Goal: Transaction & Acquisition: Purchase product/service

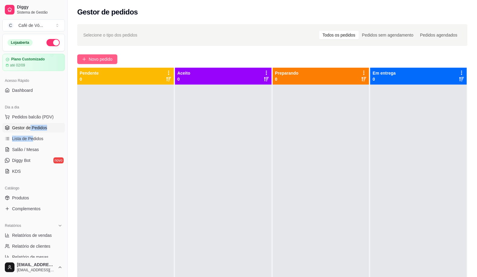
click at [94, 63] on button "Novo pedido" at bounding box center [97, 59] width 40 height 10
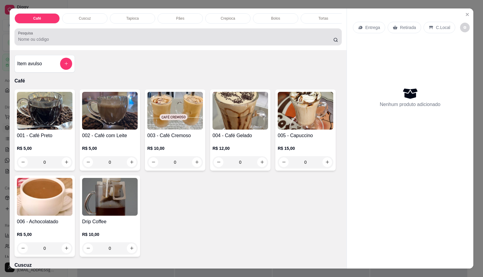
scroll to position [0, 242]
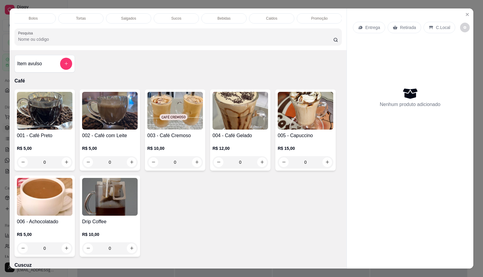
click at [163, 13] on div "Sucos" at bounding box center [176, 18] width 45 height 10
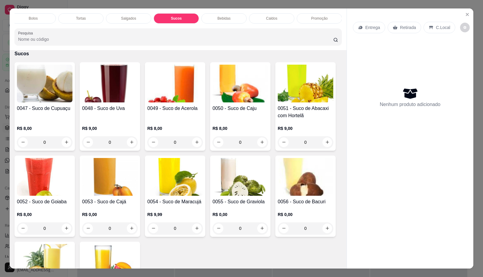
scroll to position [14, 0]
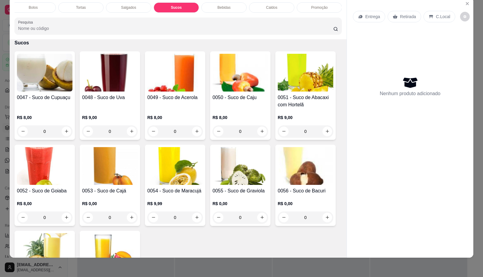
click at [166, 17] on div "Café Cuscuz Tapioca Pães Crepioca Bolos Tortas Salgados Sucos Bebidas Caldos Pr…" at bounding box center [178, 19] width 337 height 42
click at [33, 4] on div "Café" at bounding box center [36, 7] width 45 height 10
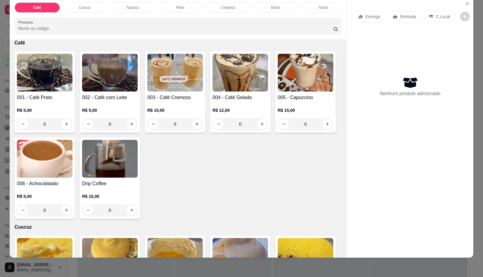
click at [302, 122] on div "0" at bounding box center [306, 124] width 56 height 12
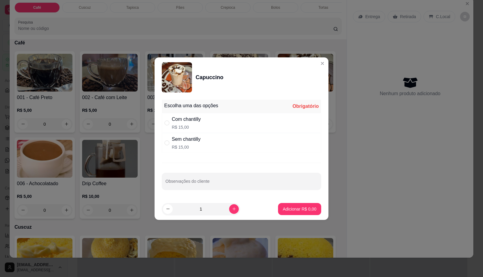
click at [206, 116] on div "Com chantilly R$ 15,00" at bounding box center [241, 123] width 159 height 20
radio input "true"
click at [287, 211] on button "Adicionar R$ 15,00" at bounding box center [298, 209] width 46 height 12
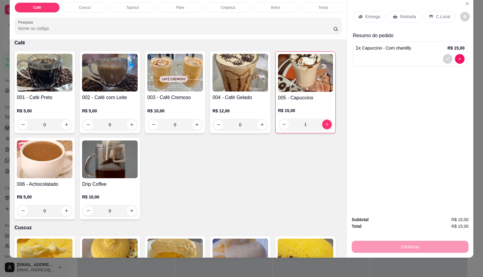
type input "1"
click at [136, 2] on div "Tapioca" at bounding box center [132, 7] width 45 height 10
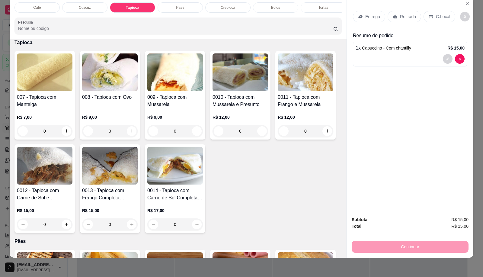
click at [47, 191] on h4 "0012 - Tapioca com Carne de Sol e Mussarela" at bounding box center [45, 194] width 56 height 14
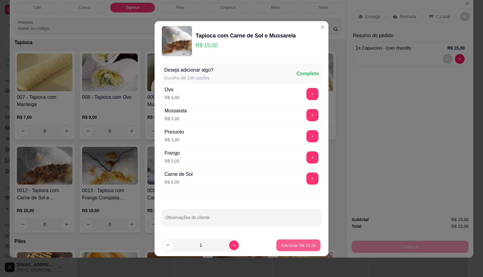
click at [276, 248] on button "Adicionar R$ 15,00" at bounding box center [298, 245] width 44 height 12
type input "1"
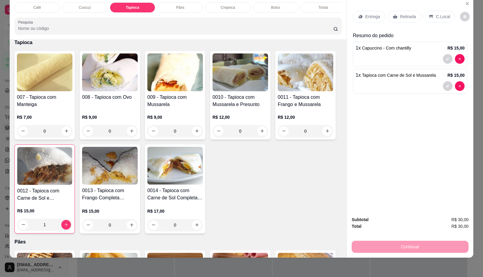
click at [51, 5] on div "Café" at bounding box center [36, 7] width 45 height 10
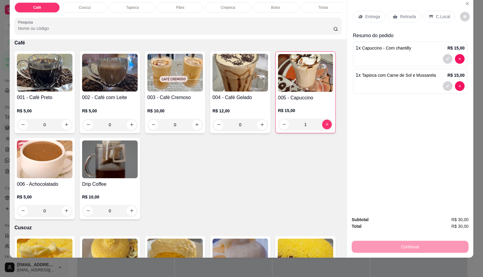
scroll to position [0, 242]
click at [166, 5] on div "Sucos" at bounding box center [176, 7] width 45 height 10
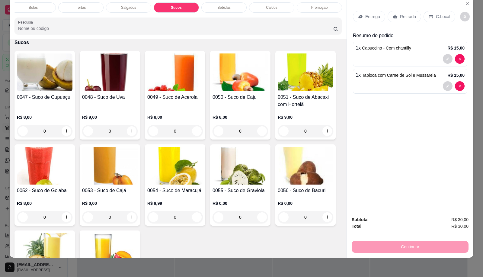
click at [239, 191] on h4 "0055 - Suco de Graviola" at bounding box center [240, 190] width 56 height 7
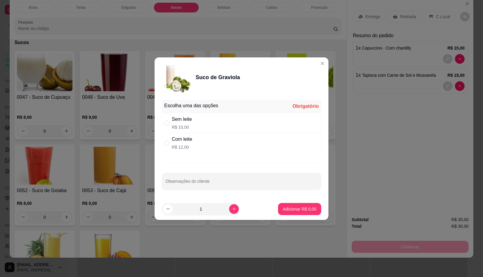
click at [194, 126] on div "Sem leite R$ 10,00" at bounding box center [241, 123] width 159 height 20
radio input "true"
click at [276, 213] on button "Adicionar R$ 10,00" at bounding box center [298, 209] width 46 height 12
type input "1"
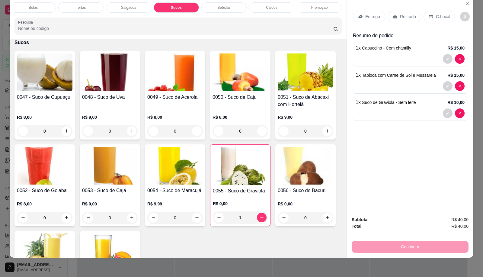
scroll to position [0, 0]
click at [135, 5] on p "Tapioca" at bounding box center [132, 7] width 12 height 5
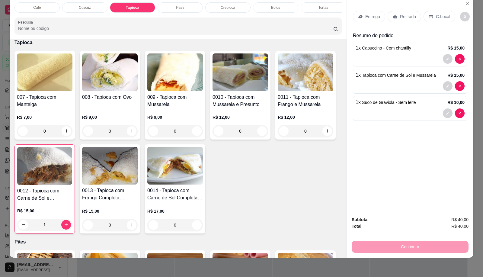
click at [201, 114] on div "009 - Tapioca com Mussarela R$ 9,00 0" at bounding box center [175, 95] width 60 height 88
click at [293, 249] on button "Adicionar R$ 9,00" at bounding box center [299, 245] width 43 height 12
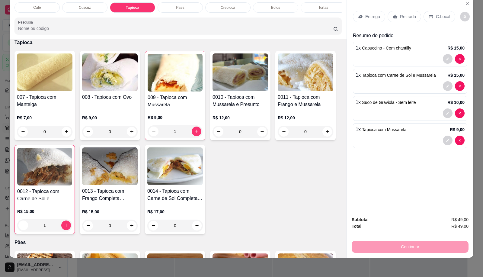
type input "1"
click at [429, 15] on icon at bounding box center [431, 16] width 4 height 3
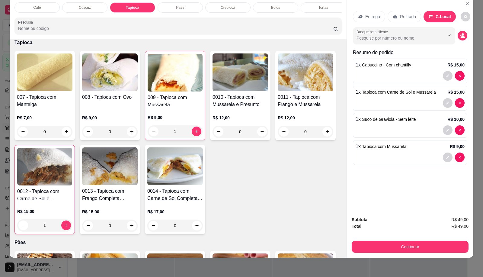
click at [365, 240] on button "Continuar" at bounding box center [409, 246] width 117 height 12
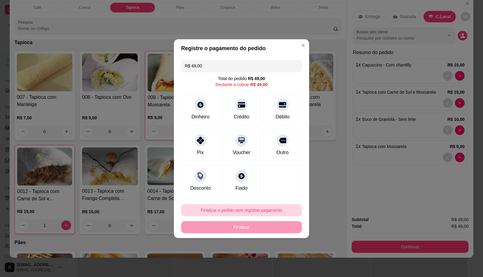
click at [243, 205] on button "Finalizar o pedido sem registrar pagamento" at bounding box center [241, 210] width 121 height 12
click at [286, 262] on button "Confirmar" at bounding box center [280, 259] width 22 height 9
type input "0"
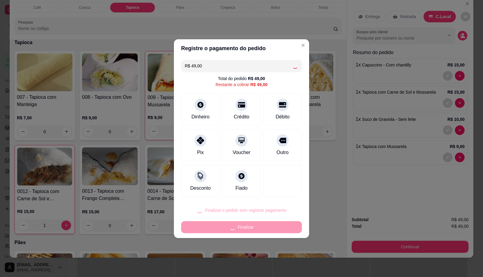
type input "0"
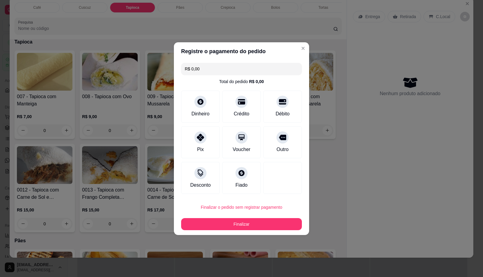
scroll to position [410, 0]
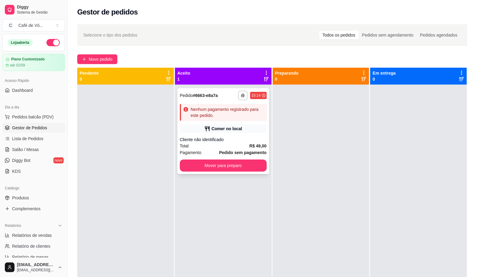
click at [189, 128] on div "Comer no local" at bounding box center [223, 128] width 87 height 8
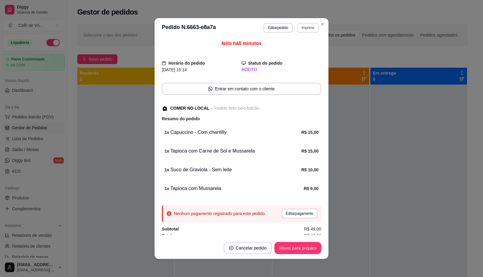
click at [309, 29] on button "Imprimir" at bounding box center [307, 28] width 21 height 10
click at [303, 47] on button "IMPRESSORA" at bounding box center [294, 48] width 42 height 9
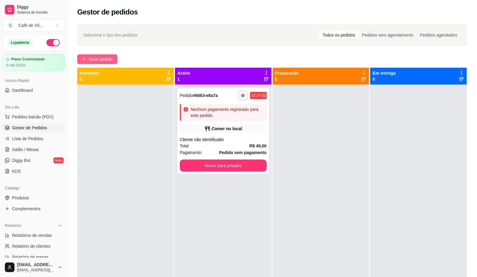
click at [103, 62] on span "Novo pedido" at bounding box center [101, 59] width 24 height 7
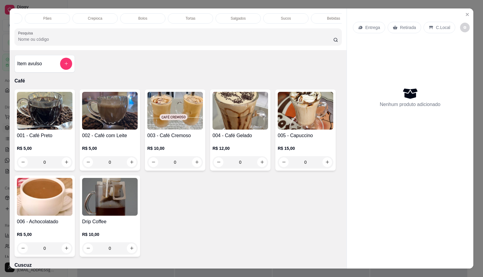
scroll to position [0, 242]
click at [228, 17] on div "Bebidas" at bounding box center [223, 18] width 45 height 10
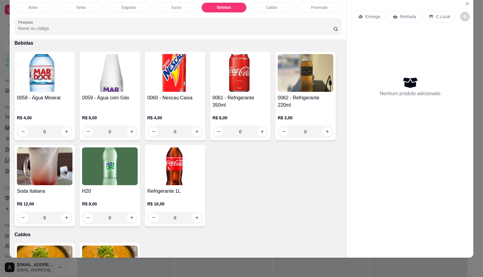
click at [291, 91] on div "0062 - Refrigerante 220ml R$ 3,00 0" at bounding box center [305, 96] width 60 height 88
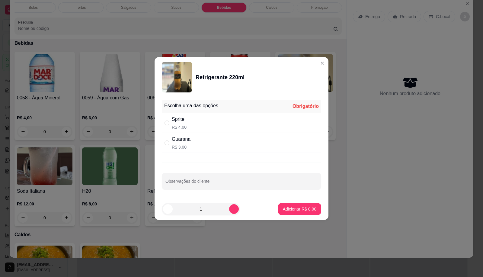
drag, startPoint x: 217, startPoint y: 142, endPoint x: 290, endPoint y: 227, distance: 111.9
click at [217, 143] on div "Guarana R$ 3,00" at bounding box center [241, 143] width 159 height 20
radio input "true"
click at [299, 211] on p "Adicionar R$ 3,00" at bounding box center [299, 209] width 33 height 6
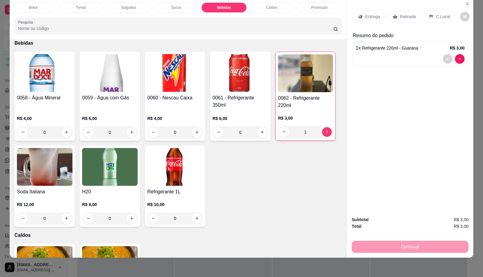
type input "1"
drag, startPoint x: 429, startPoint y: 1, endPoint x: 434, endPoint y: 8, distance: 8.9
click at [434, 6] on div "Entrega Retirada C.Local" at bounding box center [410, 16] width 114 height 21
click at [436, 14] on p "C.Local" at bounding box center [443, 17] width 14 height 6
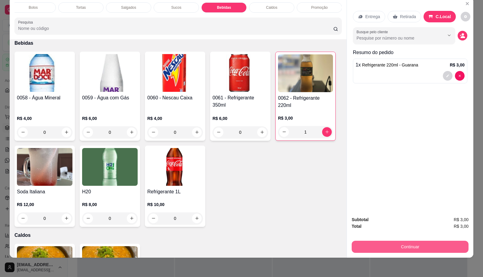
click at [408, 240] on button "Continuar" at bounding box center [409, 246] width 117 height 12
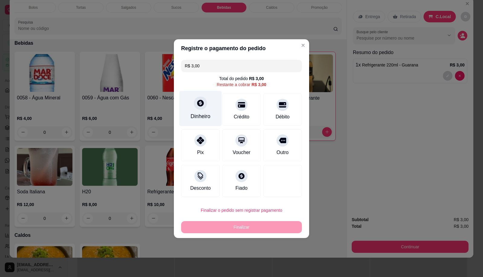
click at [212, 120] on div "Dinheiro" at bounding box center [200, 108] width 43 height 35
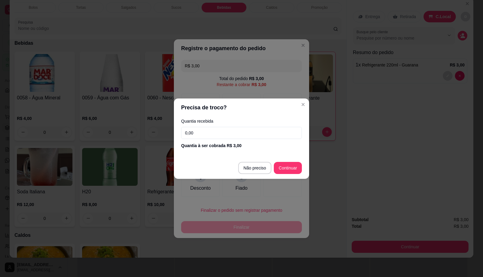
drag, startPoint x: 262, startPoint y: 120, endPoint x: 260, endPoint y: 141, distance: 21.2
click at [263, 128] on div "Quantia recebida 0,00 Quantia à ser cobrada R$ 3,00" at bounding box center [241, 133] width 135 height 34
drag, startPoint x: 256, startPoint y: 133, endPoint x: 258, endPoint y: 131, distance: 3.2
click at [255, 133] on input "0,00" at bounding box center [241, 133] width 121 height 12
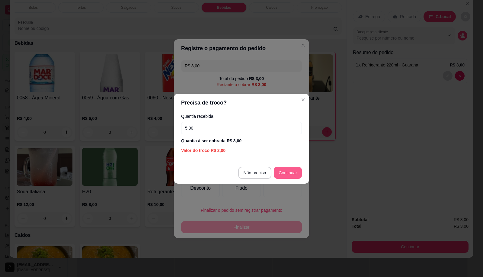
type input "5,00"
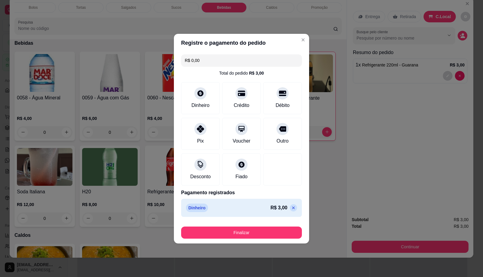
type input "R$ 0,00"
click at [292, 224] on div "Finalizar" at bounding box center [241, 231] width 121 height 14
click at [290, 228] on button "Finalizar" at bounding box center [241, 232] width 121 height 12
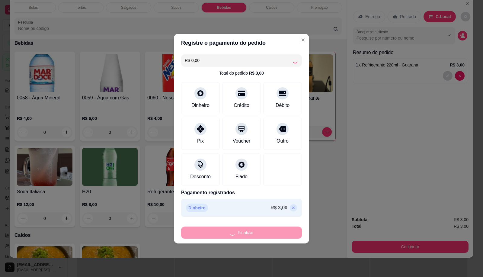
type input "0"
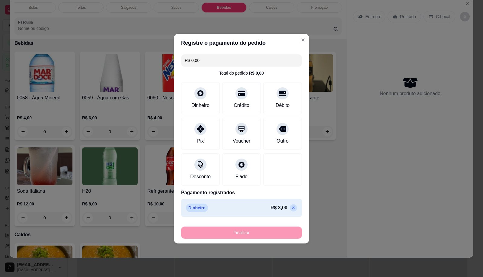
type input "-R$ 3,00"
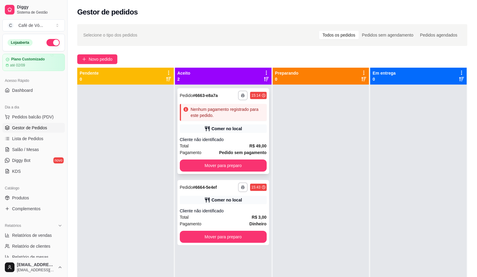
click at [216, 120] on div "Nenhum pagamento registrado para este pedido." at bounding box center [223, 112] width 87 height 17
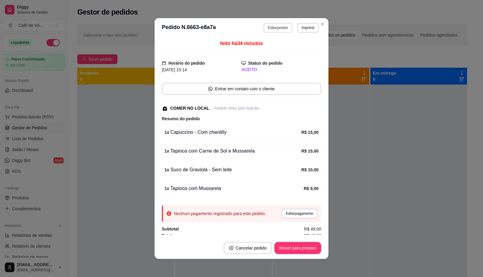
click at [282, 32] on button "Editar pedido" at bounding box center [277, 28] width 29 height 10
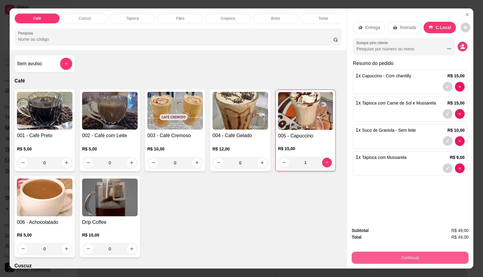
click at [389, 259] on button "Continuar" at bounding box center [409, 257] width 117 height 12
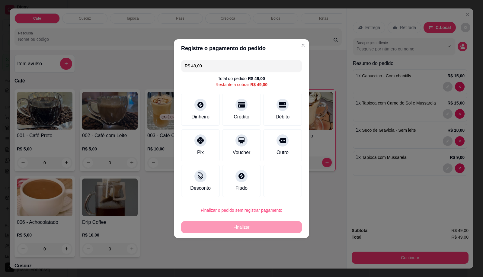
click at [234, 67] on input "R$ 49,00" at bounding box center [241, 66] width 113 height 12
click at [202, 143] on div at bounding box center [200, 138] width 13 height 13
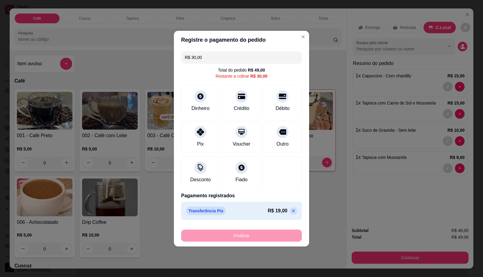
click at [291, 212] on icon at bounding box center [293, 210] width 5 height 5
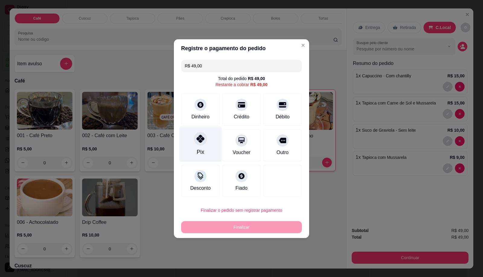
click at [198, 153] on div "Pix" at bounding box center [200, 152] width 7 height 8
type input "R$ 0,00"
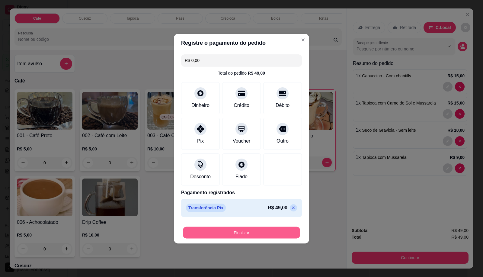
click at [214, 234] on button "Finalizar" at bounding box center [241, 232] width 117 height 12
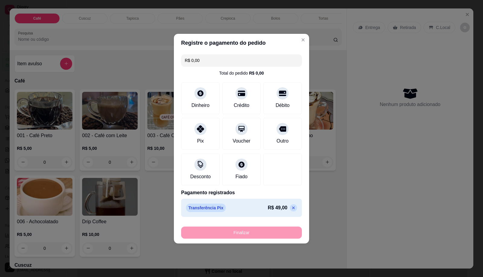
type input "0"
type input "-R$ 49,00"
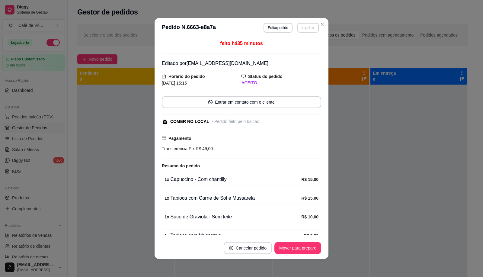
click at [284, 255] on footer "Cancelar pedido Mover para preparo" at bounding box center [241, 248] width 174 height 22
click at [282, 253] on button "Mover para preparo" at bounding box center [297, 248] width 47 height 12
click at [282, 253] on div "Mover para preparo" at bounding box center [293, 248] width 55 height 12
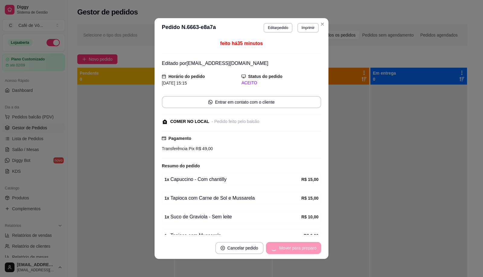
click at [281, 251] on div "Mover para preparo" at bounding box center [293, 248] width 55 height 12
click at [280, 251] on div "Mover para preparo" at bounding box center [293, 248] width 55 height 12
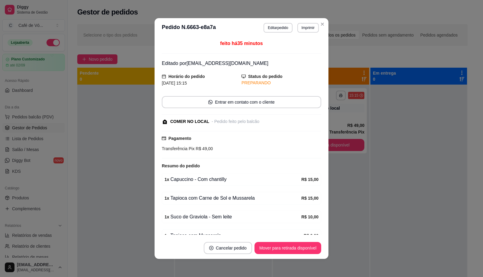
click at [278, 250] on button "Mover para retirada disponível" at bounding box center [287, 248] width 67 height 12
click at [279, 250] on div "Mover para retirada disponível" at bounding box center [283, 248] width 75 height 12
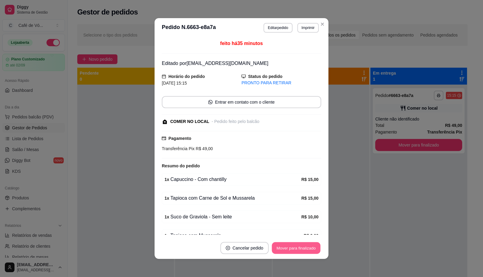
click at [278, 250] on button "Mover para finalizado" at bounding box center [296, 248] width 49 height 12
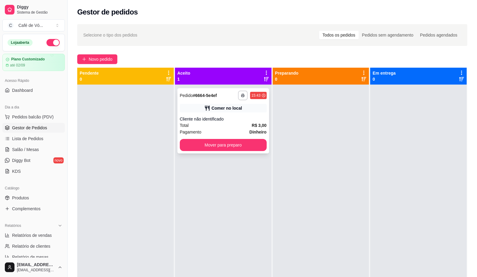
click at [230, 125] on div "Total R$ 3,00" at bounding box center [223, 125] width 87 height 7
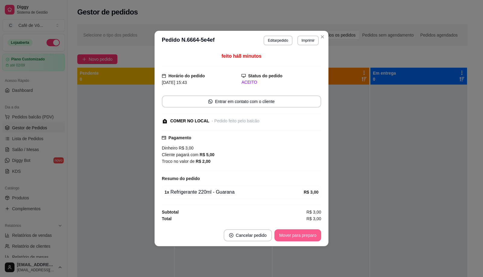
click at [290, 236] on button "Mover para preparo" at bounding box center [297, 235] width 47 height 12
click at [290, 236] on div "Mover para preparo" at bounding box center [293, 235] width 55 height 12
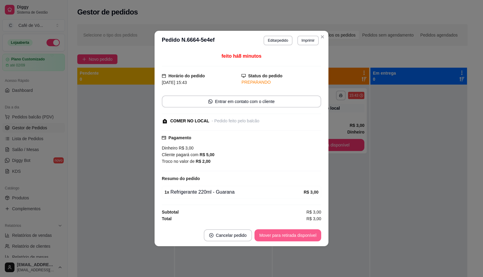
click at [290, 236] on button "Mover para retirada disponível" at bounding box center [287, 235] width 67 height 12
click at [290, 236] on div "Mover para retirada disponível" at bounding box center [287, 235] width 67 height 12
click at [290, 236] on div "Mover para retirada disponível" at bounding box center [283, 235] width 75 height 12
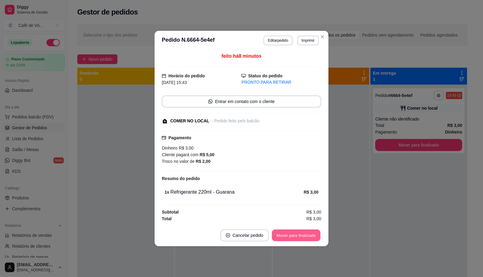
click at [290, 236] on button "Mover para finalizado" at bounding box center [296, 235] width 49 height 12
click at [290, 236] on div "Mover para finalizado" at bounding box center [296, 235] width 50 height 12
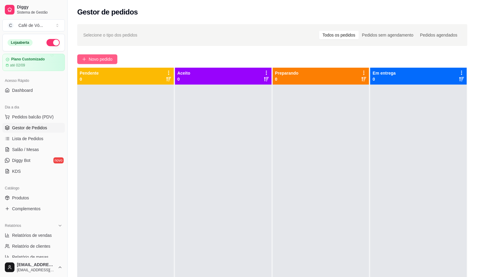
click at [87, 61] on button "Novo pedido" at bounding box center [97, 59] width 40 height 10
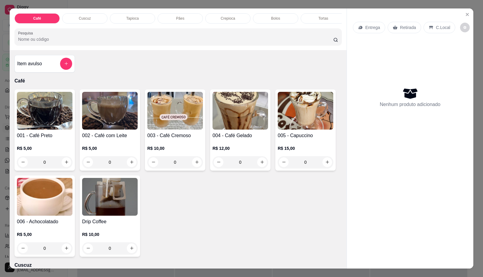
drag, startPoint x: 179, startPoint y: 18, endPoint x: 177, endPoint y: 25, distance: 7.0
click at [180, 18] on div "Pães" at bounding box center [179, 18] width 45 height 10
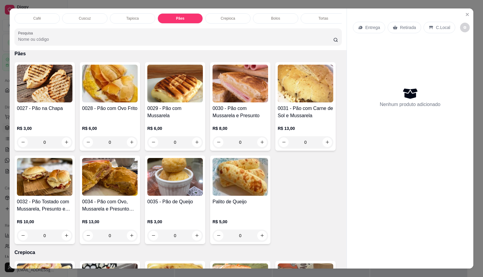
scroll to position [14, 0]
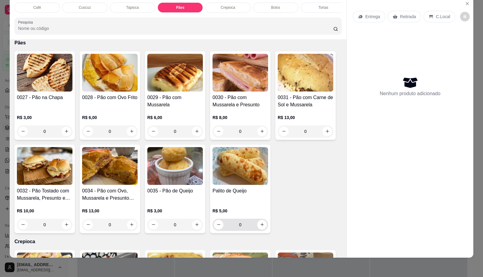
click at [244, 226] on input "0" at bounding box center [240, 224] width 34 height 12
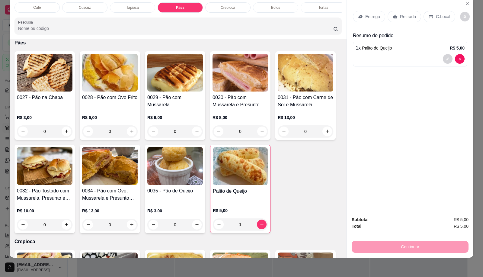
type input "1"
click at [434, 16] on div "C.Local" at bounding box center [439, 16] width 32 height 11
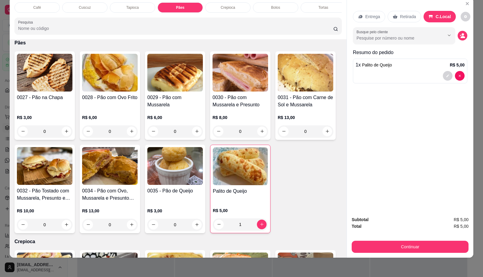
click at [410, 232] on div "Subtotal R$ 5,00 Total R$ 5,00 Continuar" at bounding box center [409, 234] width 117 height 37
drag, startPoint x: 410, startPoint y: 232, endPoint x: 406, endPoint y: 239, distance: 7.7
click at [406, 239] on div "Subtotal R$ 5,00 Total R$ 5,00 Continuar" at bounding box center [409, 234] width 117 height 37
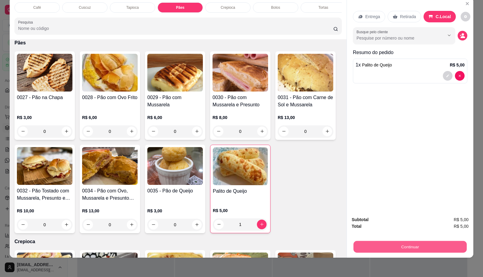
click at [406, 241] on button "Continuar" at bounding box center [409, 247] width 113 height 12
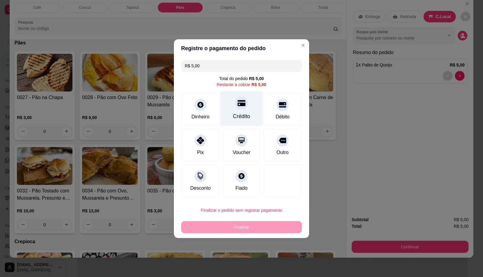
click at [231, 110] on div "Crédito" at bounding box center [241, 108] width 43 height 35
type input "R$ 0,00"
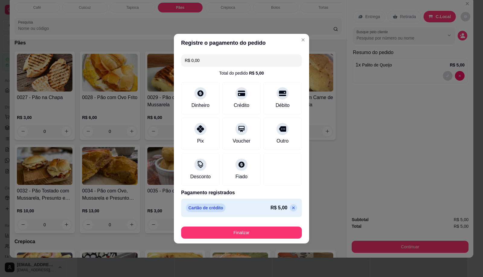
click at [233, 223] on footer "Finalizar" at bounding box center [241, 231] width 135 height 24
click at [230, 230] on button "Finalizar" at bounding box center [241, 232] width 121 height 12
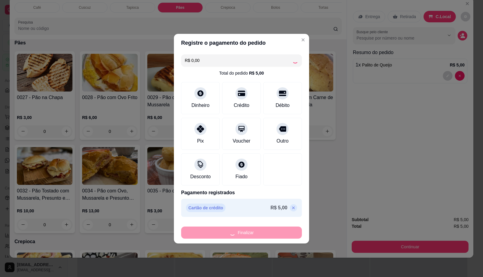
type input "0"
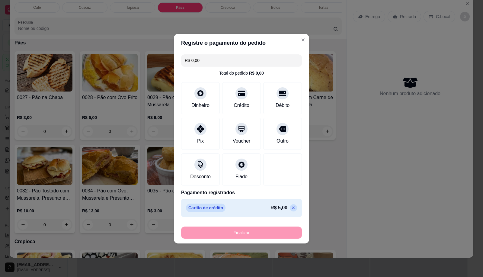
type input "-R$ 5,00"
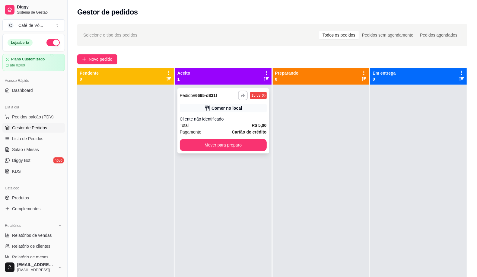
click at [241, 135] on span "Cartão de crédito" at bounding box center [249, 132] width 35 height 7
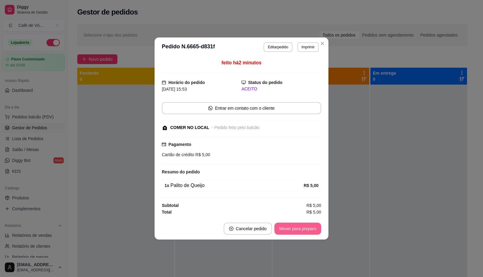
click at [307, 228] on button "Mover para preparo" at bounding box center [297, 228] width 47 height 12
click at [307, 228] on div "Mover para preparo" at bounding box center [297, 228] width 47 height 12
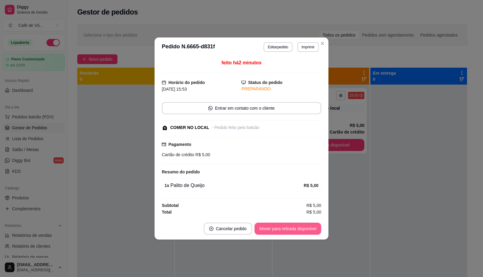
click at [307, 227] on div "Mover para retirada disponível" at bounding box center [287, 228] width 67 height 12
click at [307, 227] on div "Mover para retirada disponível" at bounding box center [283, 228] width 75 height 12
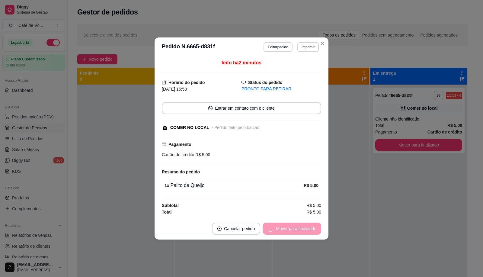
click at [307, 227] on div "Mover para finalizado" at bounding box center [291, 228] width 59 height 12
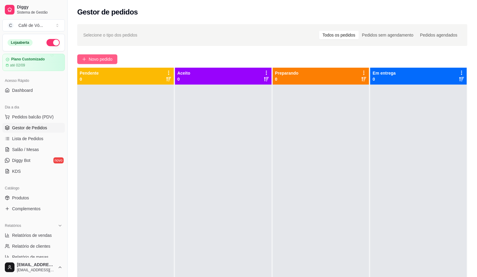
click at [100, 62] on button "Novo pedido" at bounding box center [97, 59] width 40 height 10
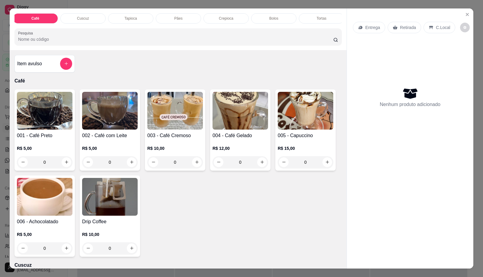
scroll to position [0, 242]
click at [135, 16] on div "Salgados" at bounding box center [128, 18] width 45 height 10
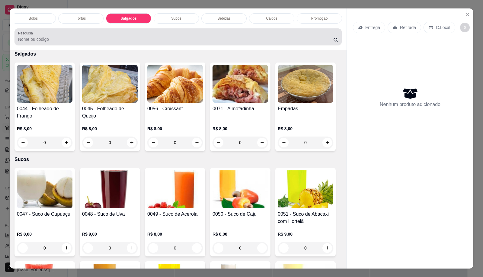
scroll to position [14, 0]
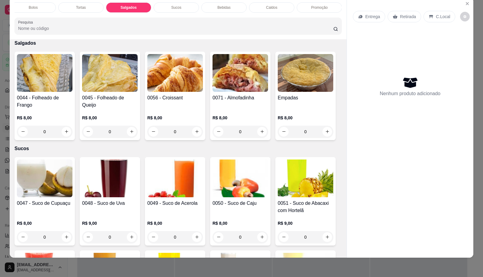
click at [250, 112] on div "R$ 8,00 0" at bounding box center [240, 123] width 56 height 29
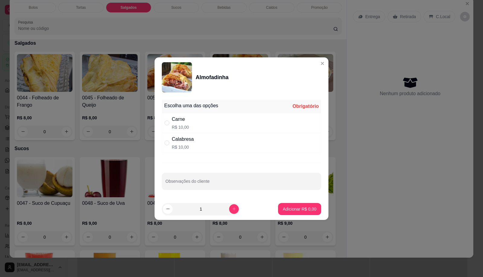
click at [203, 136] on div "Calabresa R$ 10,00" at bounding box center [241, 143] width 159 height 20
radio input "true"
click at [298, 209] on p "Adicionar R$ 10,00" at bounding box center [298, 209] width 36 height 6
type input "1"
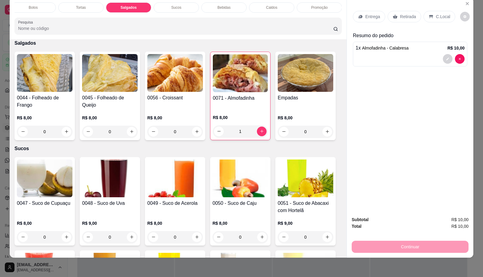
drag, startPoint x: 425, startPoint y: 14, endPoint x: 397, endPoint y: 185, distance: 173.7
click at [425, 13] on div "C.Local" at bounding box center [439, 16] width 32 height 11
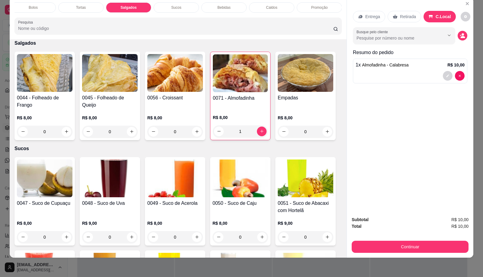
drag, startPoint x: 397, startPoint y: 234, endPoint x: 392, endPoint y: 234, distance: 4.5
click at [393, 239] on div "Continuar" at bounding box center [409, 246] width 117 height 14
click at [391, 246] on div "Subtotal R$ 10,00 Total R$ 10,00 Continuar" at bounding box center [410, 234] width 126 height 46
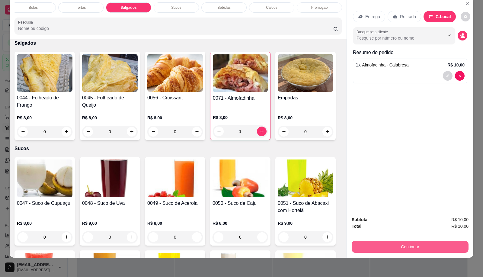
click at [379, 240] on button "Continuar" at bounding box center [409, 246] width 117 height 12
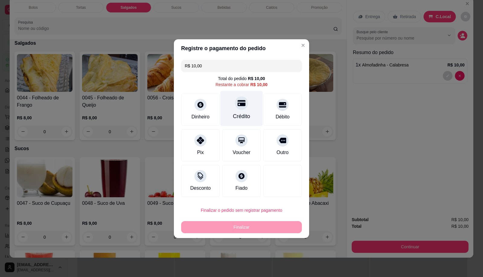
click at [240, 101] on icon at bounding box center [241, 103] width 8 height 8
type input "R$ 0,00"
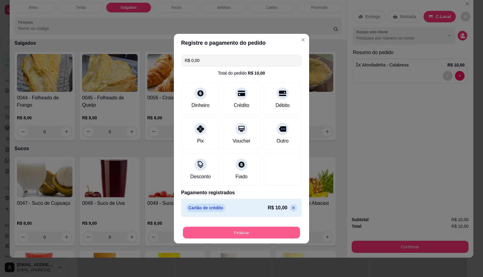
click at [250, 237] on button "Finalizar" at bounding box center [241, 232] width 117 height 12
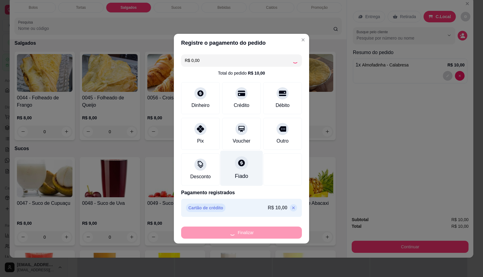
type input "0"
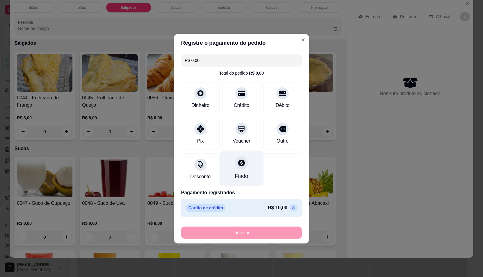
type input "-R$ 10,00"
